Goal: Transaction & Acquisition: Purchase product/service

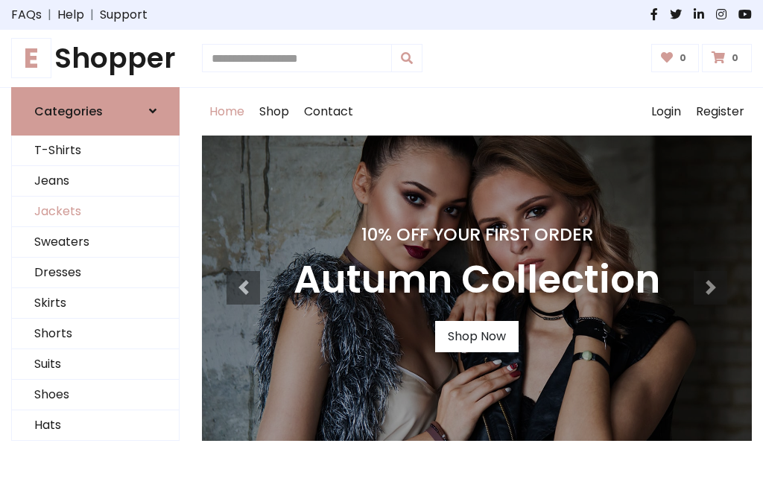
click at [95, 212] on link "Jackets" at bounding box center [95, 212] width 167 height 31
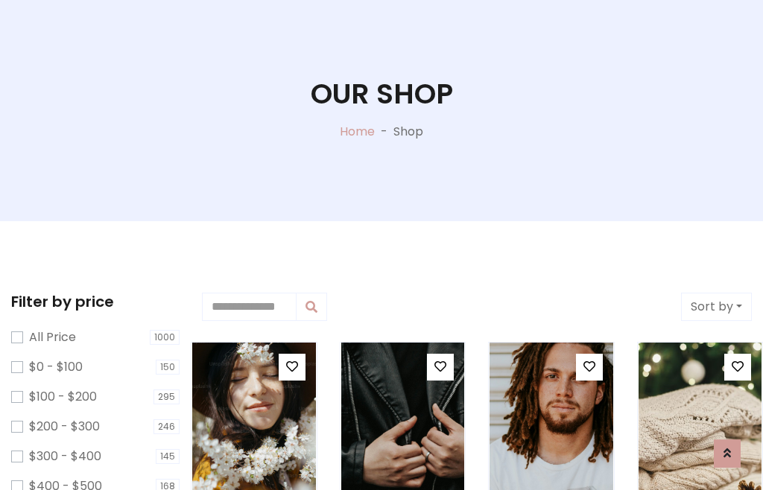
scroll to position [76, 0]
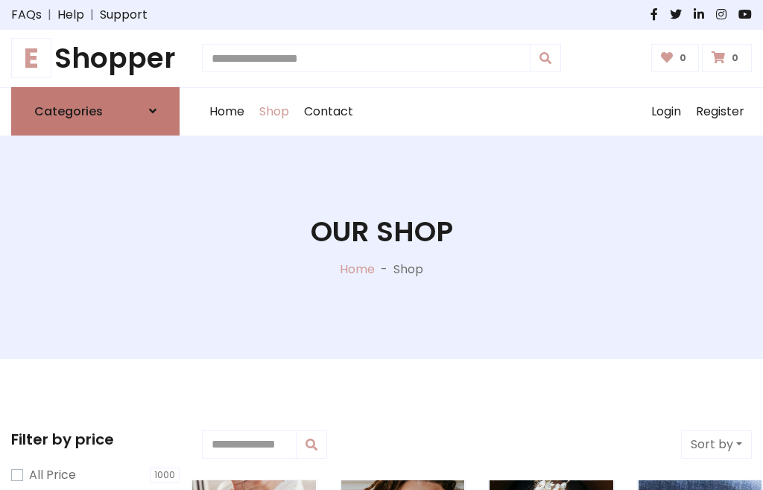
click at [95, 111] on h6 "Categories" at bounding box center [68, 111] width 69 height 14
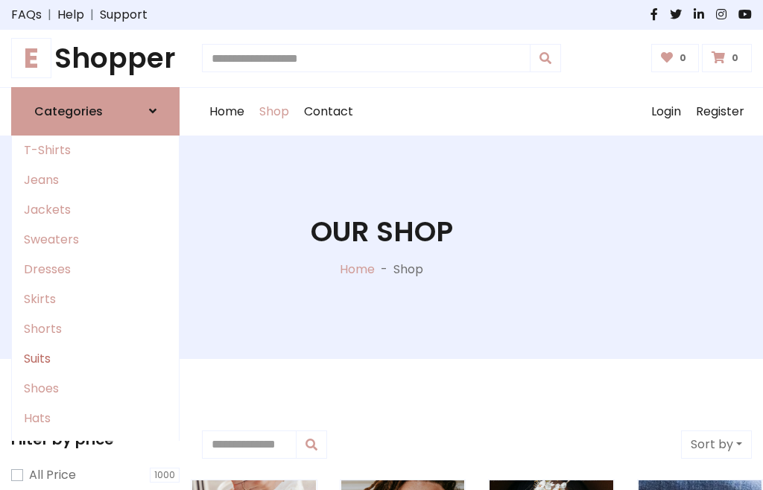
click at [95, 358] on link "Suits" at bounding box center [95, 359] width 167 height 30
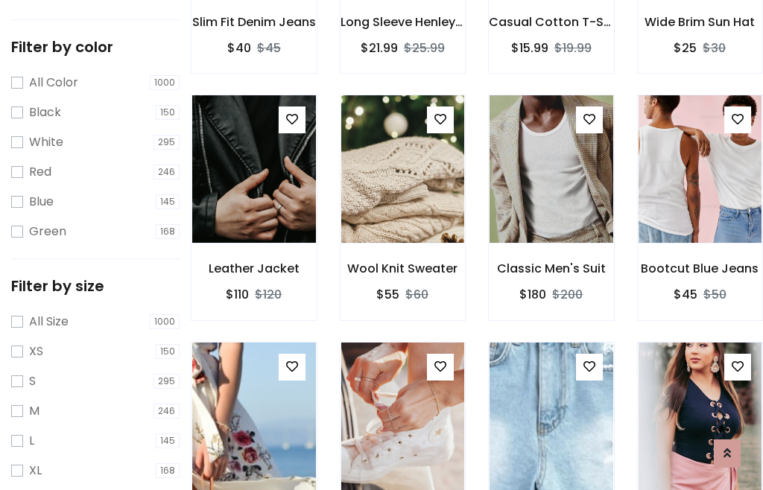
scroll to position [75, 0]
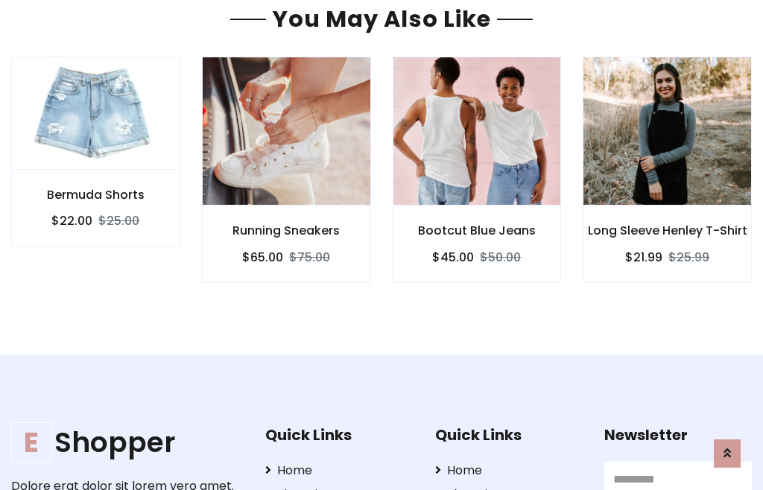
scroll to position [1228, 0]
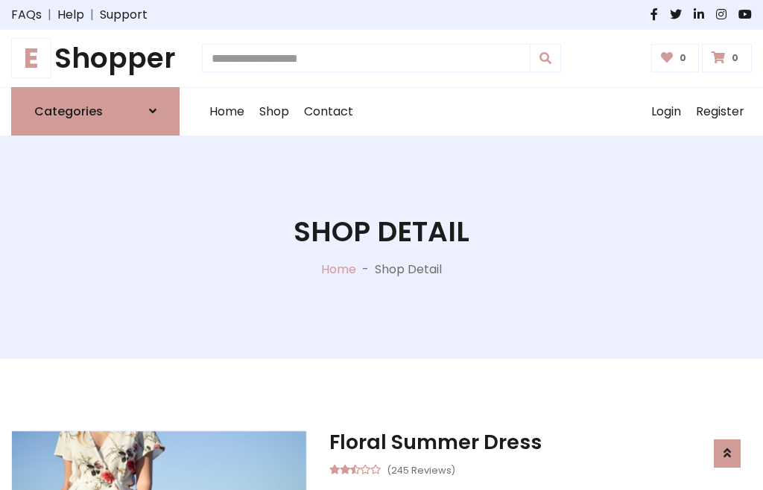
scroll to position [1391, 0]
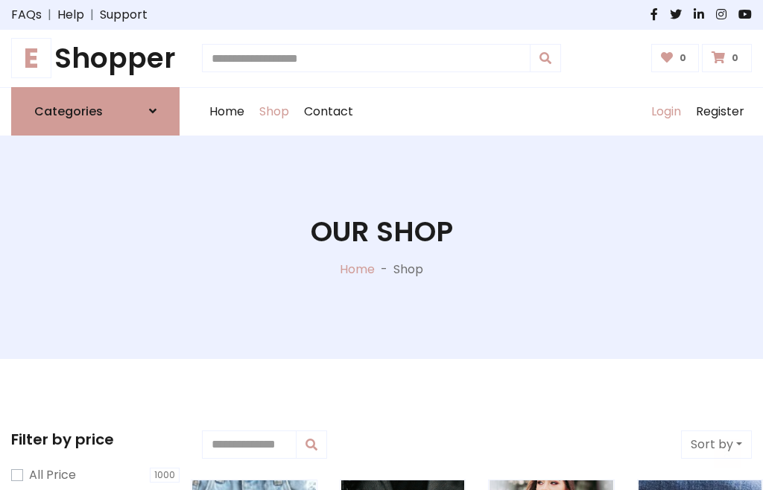
click at [665, 111] on link "Login" at bounding box center [666, 112] width 45 height 48
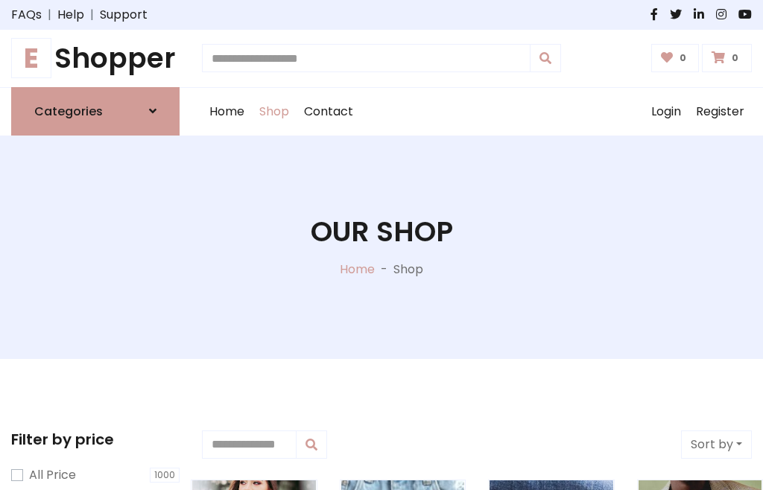
scroll to position [75, 0]
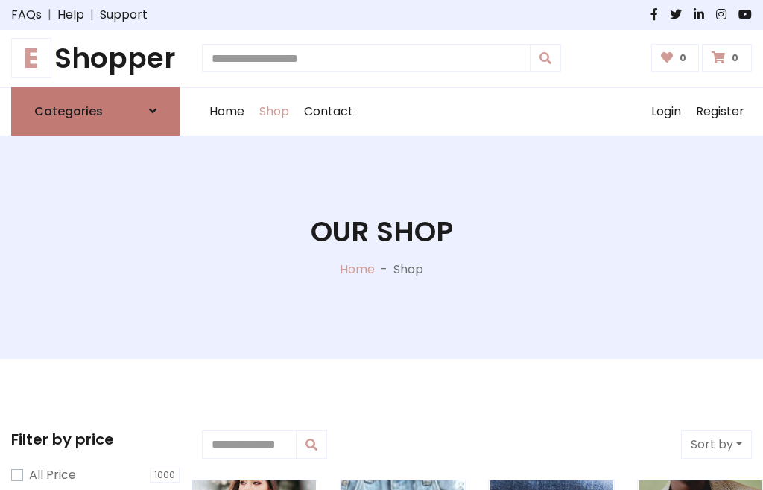
click at [153, 111] on icon at bounding box center [152, 111] width 7 height 12
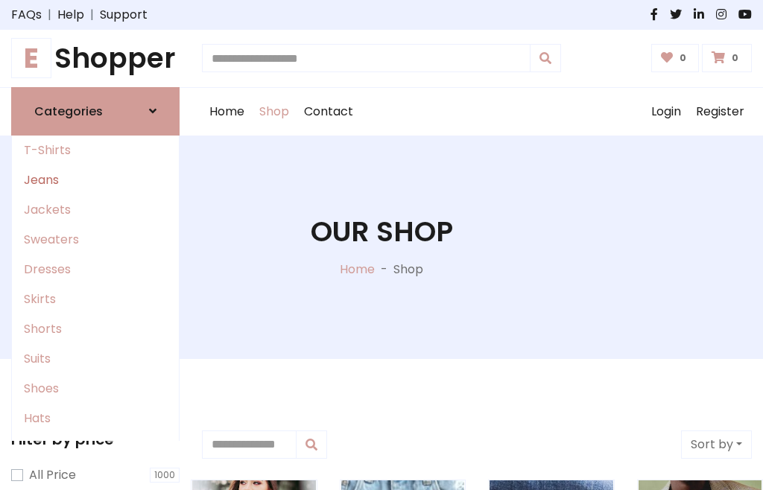
click at [95, 180] on link "Jeans" at bounding box center [95, 180] width 167 height 30
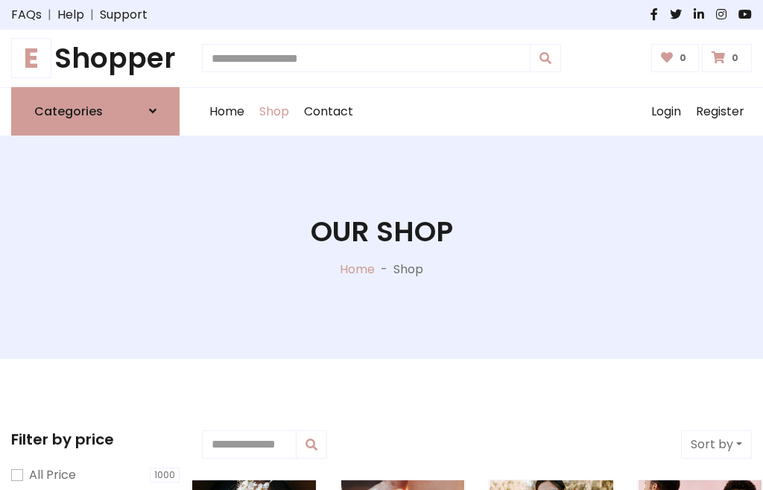
scroll to position [75, 0]
